Goal: Task Accomplishment & Management: Use online tool/utility

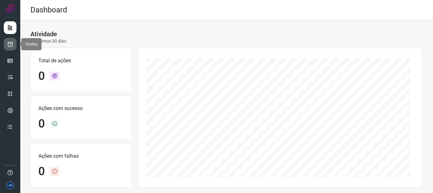
click at [7, 45] on icon at bounding box center [10, 44] width 7 height 6
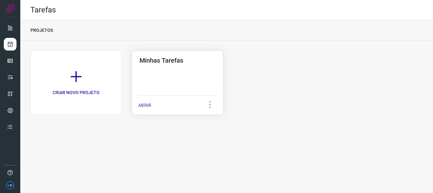
click at [150, 106] on p "ABRIR" at bounding box center [144, 105] width 13 height 7
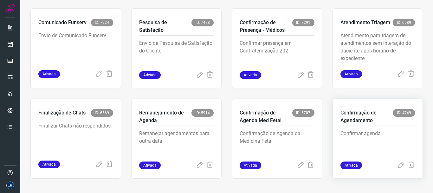
scroll to position [134, 0]
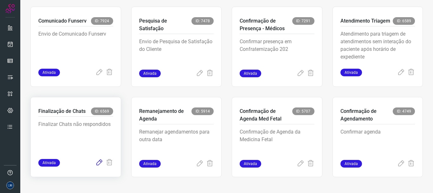
click at [96, 164] on icon at bounding box center [99, 163] width 8 height 8
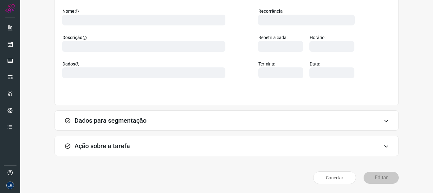
scroll to position [55, 0]
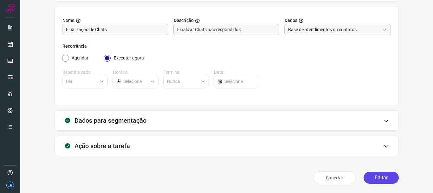
click at [384, 180] on button "Editar" at bounding box center [381, 177] width 35 height 12
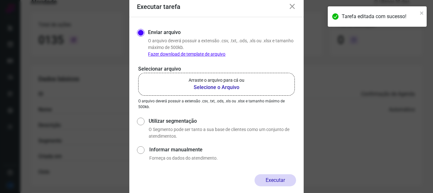
click at [139, 122] on input "Utilizar segmentação" at bounding box center [140, 127] width 7 height 23
radio input "true"
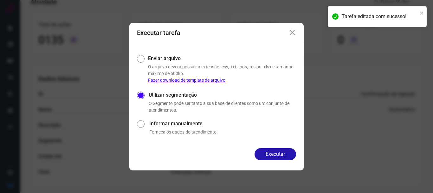
click at [284, 164] on div "Executar" at bounding box center [216, 159] width 174 height 22
click at [283, 157] on button "Executar" at bounding box center [276, 154] width 42 height 12
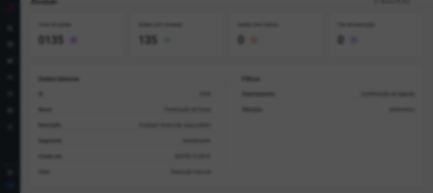
click at [213, 115] on div at bounding box center [216, 96] width 433 height 193
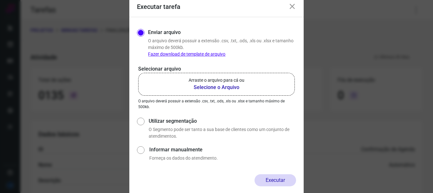
click at [292, 6] on icon at bounding box center [293, 7] width 8 height 8
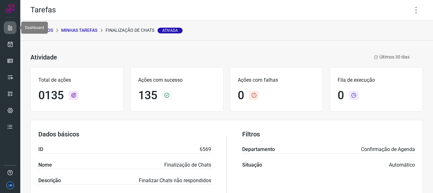
click at [11, 29] on icon at bounding box center [10, 27] width 6 height 6
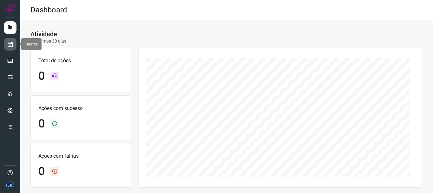
click at [8, 46] on icon at bounding box center [10, 44] width 7 height 6
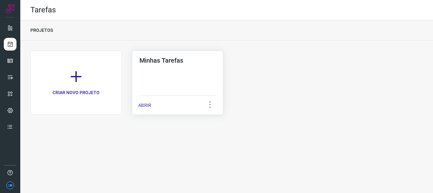
click at [152, 102] on div "ABRIR" at bounding box center [177, 103] width 79 height 16
click at [147, 104] on p "ABRIR" at bounding box center [144, 105] width 13 height 7
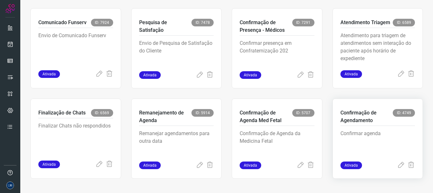
scroll to position [134, 0]
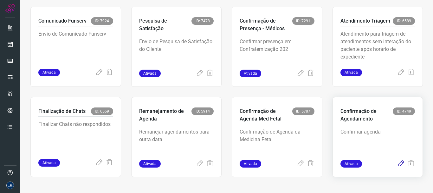
click at [397, 164] on icon at bounding box center [401, 164] width 8 height 8
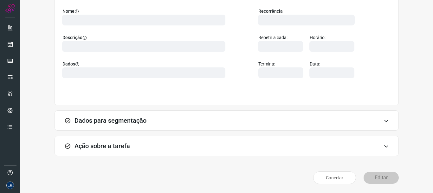
scroll to position [55, 0]
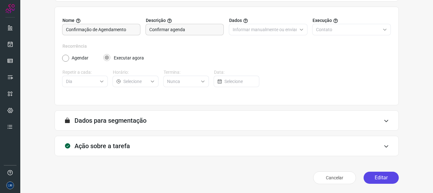
click at [377, 177] on button "Editar" at bounding box center [381, 177] width 35 height 12
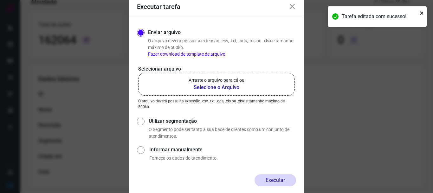
click at [423, 14] on icon "close" at bounding box center [421, 12] width 3 height 3
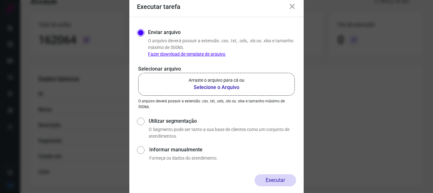
click at [238, 89] on b "Selecione o Arquivo" at bounding box center [217, 87] width 56 height 8
click at [0, 0] on input "Arraste o arquivo para cá ou Selecione o Arquivo" at bounding box center [0, 0] width 0 height 0
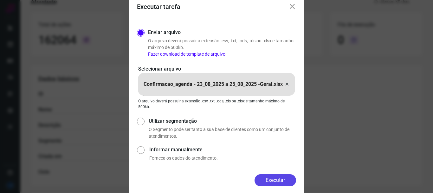
click at [279, 180] on button "Executar" at bounding box center [276, 180] width 42 height 12
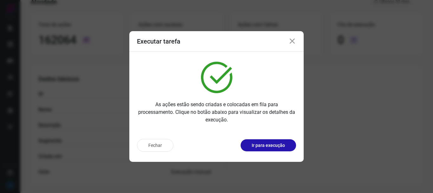
click at [292, 42] on icon at bounding box center [293, 41] width 8 height 8
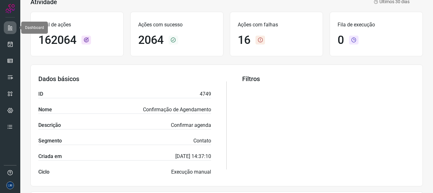
click at [12, 29] on icon at bounding box center [10, 27] width 6 height 6
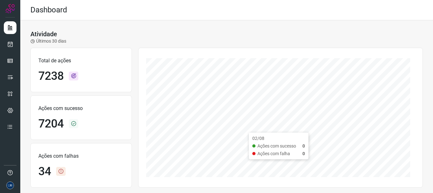
scroll to position [127, 0]
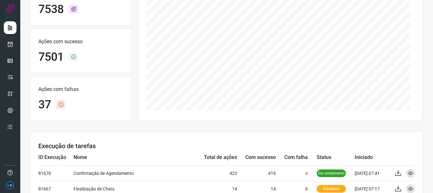
scroll to position [127, 0]
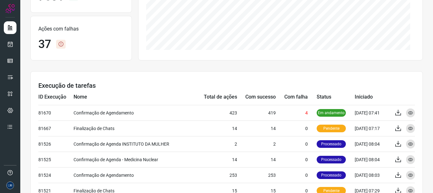
click at [187, 90] on td "Nome" at bounding box center [134, 97] width 121 height 16
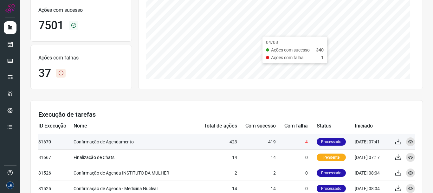
scroll to position [159, 0]
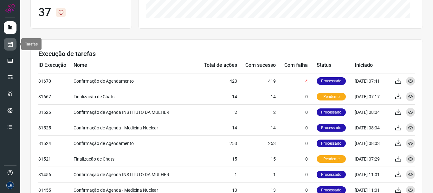
click at [8, 45] on icon at bounding box center [10, 44] width 7 height 6
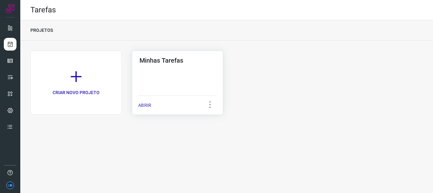
click at [151, 104] on p "ABRIR" at bounding box center [144, 105] width 13 height 7
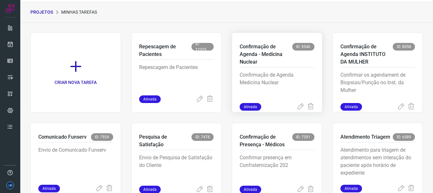
scroll to position [7, 0]
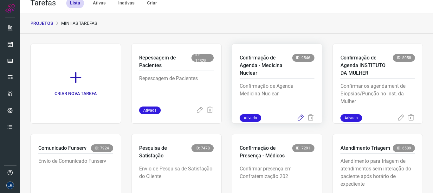
click at [297, 117] on icon at bounding box center [301, 118] width 8 height 8
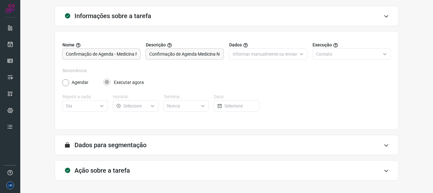
scroll to position [55, 0]
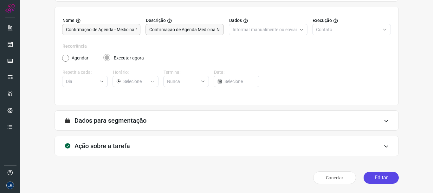
click at [374, 178] on button "Editar" at bounding box center [381, 177] width 35 height 12
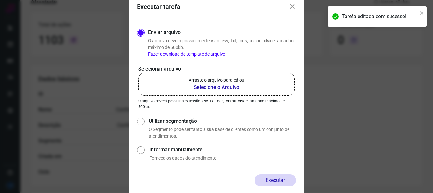
click at [194, 85] on b "Selecione o Arquivo" at bounding box center [217, 87] width 56 height 8
click at [0, 0] on input "Arraste o arquivo para cá ou Selecione o Arquivo" at bounding box center [0, 0] width 0 height 0
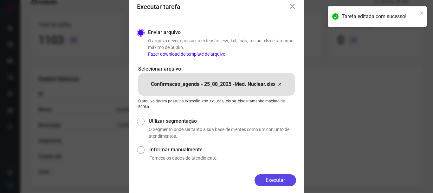
click at [274, 181] on button "Executar" at bounding box center [276, 180] width 42 height 12
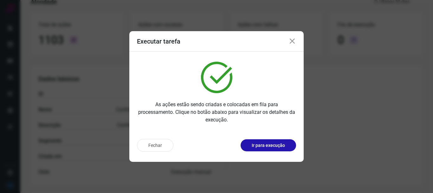
click at [292, 39] on icon at bounding box center [293, 41] width 8 height 8
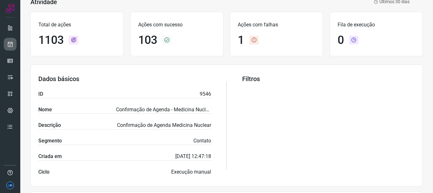
click at [12, 40] on link at bounding box center [10, 44] width 13 height 13
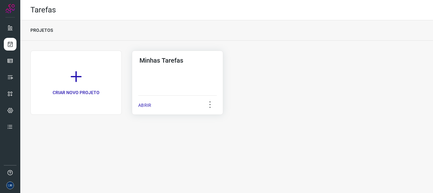
click at [140, 104] on p "ABRIR" at bounding box center [144, 105] width 13 height 7
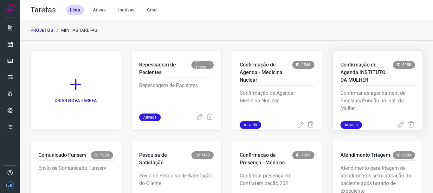
click at [392, 124] on div "Ativada" at bounding box center [378, 125] width 75 height 8
click at [397, 125] on icon at bounding box center [401, 125] width 8 height 8
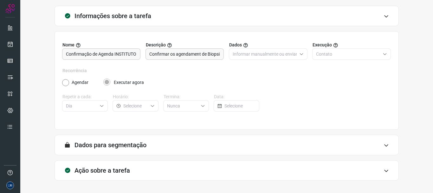
scroll to position [55, 0]
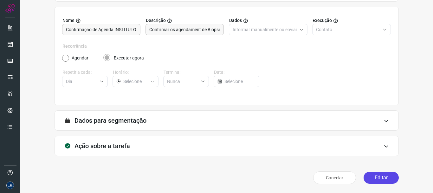
click at [377, 173] on button "Editar" at bounding box center [381, 177] width 35 height 12
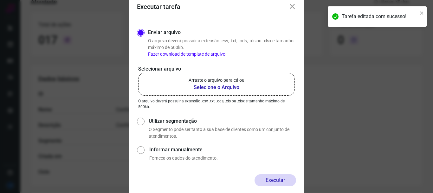
click at [232, 91] on label "Arraste o arquivo para cá ou Selecione o Arquivo" at bounding box center [216, 84] width 157 height 23
click at [0, 0] on input "Arraste o arquivo para cá ou Selecione o Arquivo" at bounding box center [0, 0] width 0 height 0
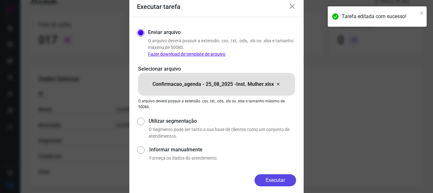
click at [285, 181] on button "Executar" at bounding box center [276, 180] width 42 height 12
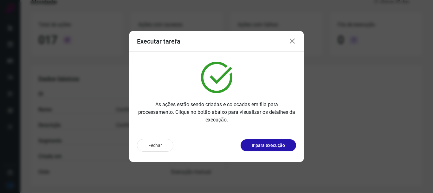
drag, startPoint x: 292, startPoint y: 42, endPoint x: 254, endPoint y: 35, distance: 38.6
click at [293, 42] on icon at bounding box center [293, 41] width 8 height 8
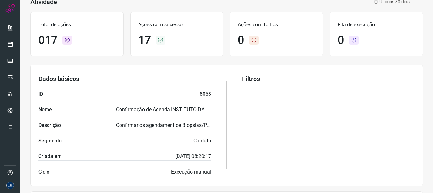
click at [200, 94] on p "8058" at bounding box center [205, 94] width 11 height 8
click at [172, 88] on div "Dados básicos ID 8058 Nome Confirmação de Agenda INSTITUTO DA MULHER Descrição …" at bounding box center [124, 125] width 173 height 101
